Goal: Check status: Check status

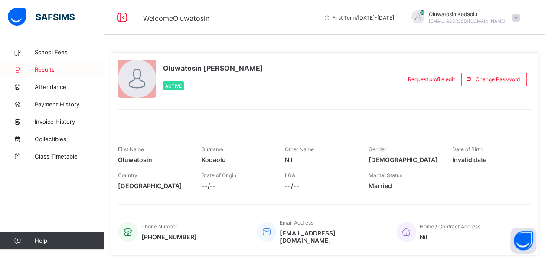
click at [45, 64] on link "Results" at bounding box center [52, 69] width 104 height 17
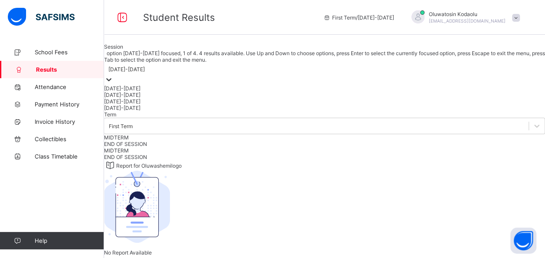
click at [113, 85] on div at bounding box center [109, 80] width 9 height 10
click at [163, 98] on div "2024-2025" at bounding box center [324, 95] width 441 height 7
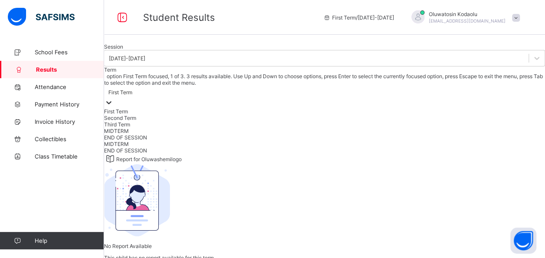
click at [278, 108] on div at bounding box center [324, 103] width 441 height 10
click at [219, 128] on div "Third Term" at bounding box center [324, 124] width 441 height 7
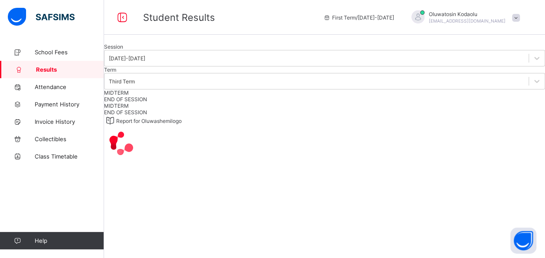
click at [199, 102] on div "END OF SESSION" at bounding box center [324, 99] width 441 height 7
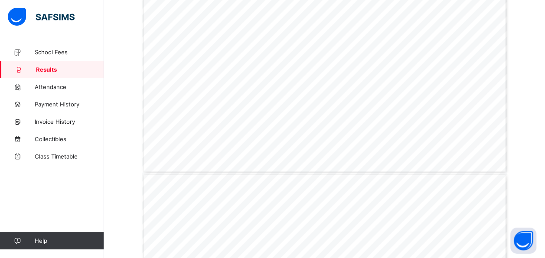
scroll to position [266, 0]
